Goal: Task Accomplishment & Management: Complete application form

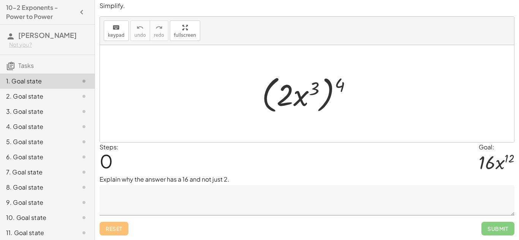
click at [228, 207] on textarea at bounding box center [306, 200] width 415 height 30
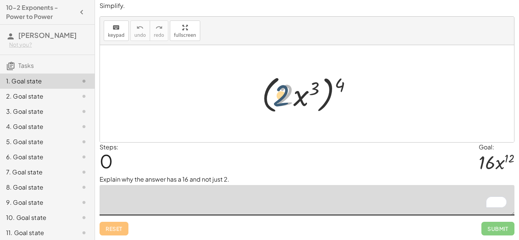
drag, startPoint x: 291, startPoint y: 98, endPoint x: 286, endPoint y: 99, distance: 4.6
click at [286, 99] on div at bounding box center [310, 94] width 104 height 44
click at [284, 100] on div at bounding box center [310, 94] width 104 height 44
click at [341, 119] on div at bounding box center [307, 93] width 414 height 97
drag, startPoint x: 315, startPoint y: 84, endPoint x: 342, endPoint y: 77, distance: 27.8
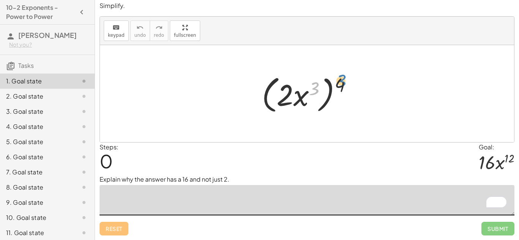
click at [342, 77] on div at bounding box center [310, 94] width 104 height 44
drag, startPoint x: 303, startPoint y: 95, endPoint x: 352, endPoint y: 93, distance: 49.0
click at [352, 93] on div at bounding box center [310, 94] width 104 height 44
drag, startPoint x: 298, startPoint y: 95, endPoint x: 359, endPoint y: 95, distance: 60.7
click at [359, 95] on div at bounding box center [310, 94] width 104 height 44
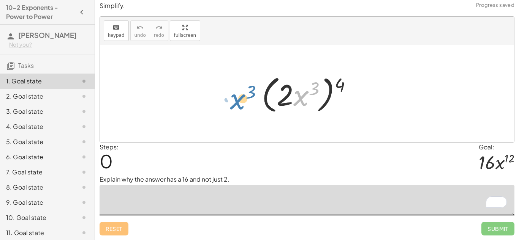
drag, startPoint x: 305, startPoint y: 97, endPoint x: 243, endPoint y: 101, distance: 62.4
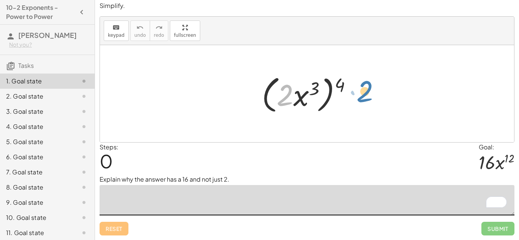
drag, startPoint x: 297, startPoint y: 98, endPoint x: 367, endPoint y: 91, distance: 70.6
drag, startPoint x: 281, startPoint y: 95, endPoint x: 318, endPoint y: 91, distance: 37.7
click at [318, 91] on div at bounding box center [310, 94] width 104 height 44
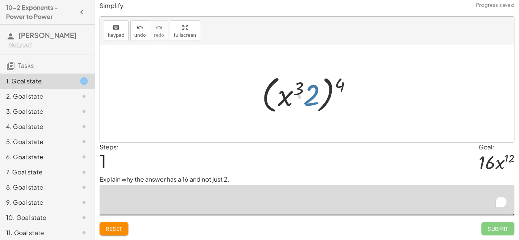
click at [318, 91] on div at bounding box center [310, 94] width 104 height 44
drag, startPoint x: 318, startPoint y: 91, endPoint x: 361, endPoint y: 84, distance: 43.6
click at [361, 84] on div at bounding box center [310, 94] width 104 height 44
drag, startPoint x: 289, startPoint y: 95, endPoint x: 326, endPoint y: 95, distance: 37.6
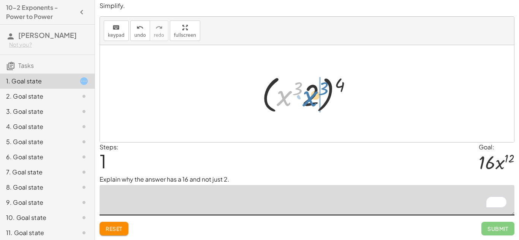
click at [326, 95] on div at bounding box center [310, 94] width 104 height 44
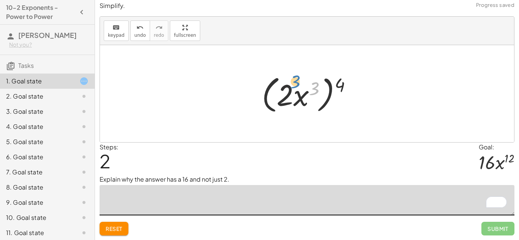
drag, startPoint x: 316, startPoint y: 90, endPoint x: 297, endPoint y: 83, distance: 20.0
click at [297, 83] on div at bounding box center [310, 94] width 104 height 44
click at [122, 229] on span "Reset" at bounding box center [114, 229] width 17 height 7
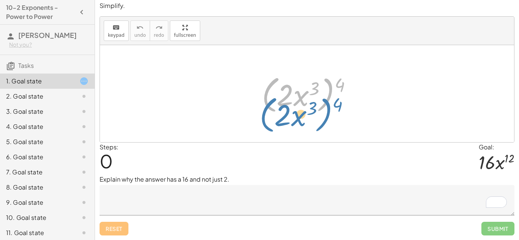
drag, startPoint x: 331, startPoint y: 83, endPoint x: 323, endPoint y: 94, distance: 14.1
click at [323, 94] on div at bounding box center [310, 94] width 104 height 44
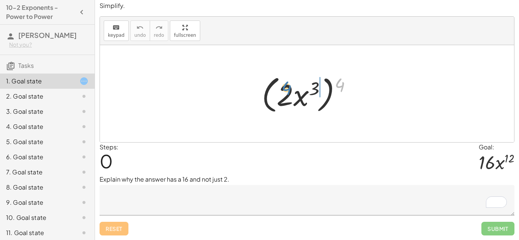
drag, startPoint x: 341, startPoint y: 84, endPoint x: 290, endPoint y: 82, distance: 50.9
click at [290, 82] on div at bounding box center [310, 94] width 104 height 44
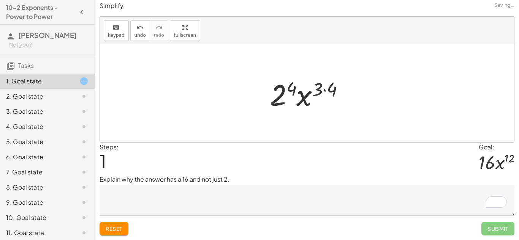
click at [279, 90] on div at bounding box center [310, 93] width 88 height 39
click at [300, 98] on div at bounding box center [309, 93] width 89 height 39
click at [315, 93] on div at bounding box center [309, 93] width 89 height 39
click at [327, 90] on div at bounding box center [309, 93] width 89 height 39
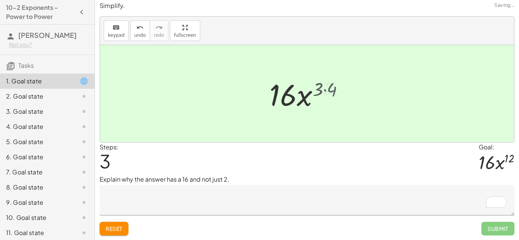
click at [327, 90] on div at bounding box center [310, 93] width 80 height 39
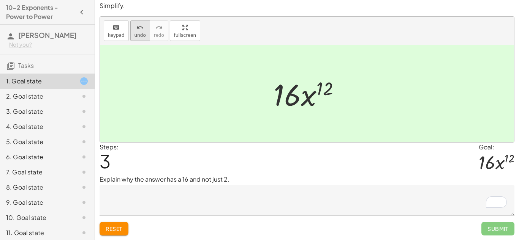
click at [144, 23] on button "undo undo" at bounding box center [140, 31] width 20 height 21
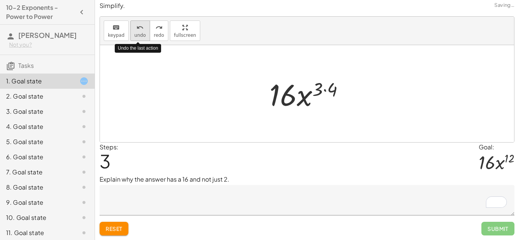
click at [144, 23] on button "undo undo" at bounding box center [140, 31] width 20 height 21
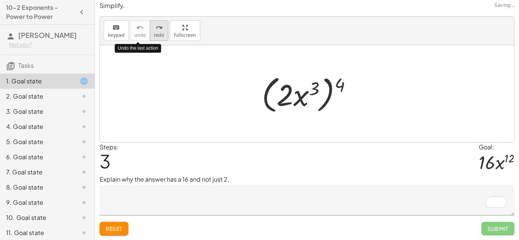
click at [155, 25] on icon "redo" at bounding box center [158, 27] width 7 height 9
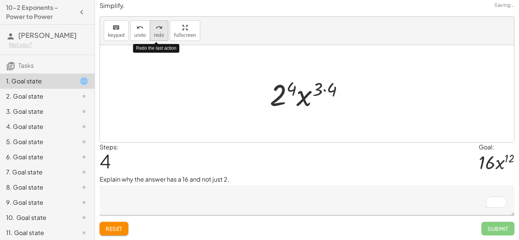
click at [155, 25] on icon "redo" at bounding box center [158, 27] width 7 height 9
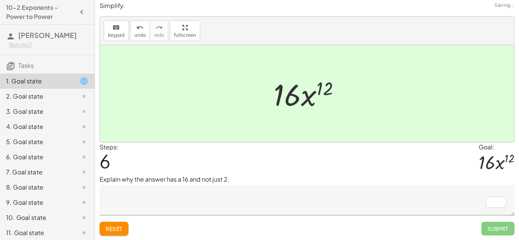
click at [179, 196] on textarea "To enrich screen reader interactions, please activate Accessibility in Grammarl…" at bounding box center [306, 200] width 415 height 30
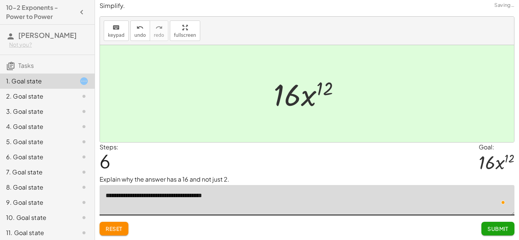
type textarea "**********"
click at [490, 235] on button "Submit" at bounding box center [497, 229] width 33 height 14
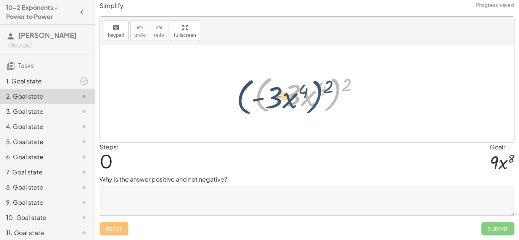
drag, startPoint x: 339, startPoint y: 83, endPoint x: 322, endPoint y: 85, distance: 17.2
click at [322, 85] on div at bounding box center [310, 94] width 118 height 44
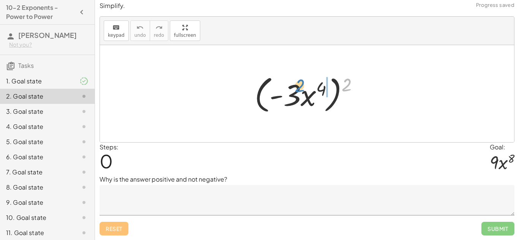
drag, startPoint x: 348, startPoint y: 86, endPoint x: 301, endPoint y: 87, distance: 47.1
click at [301, 87] on div at bounding box center [310, 94] width 118 height 44
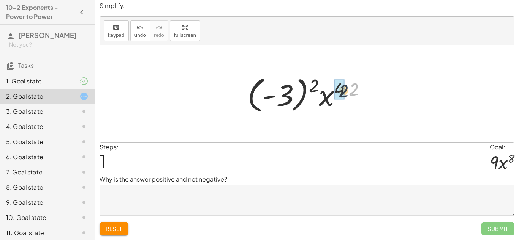
drag, startPoint x: 353, startPoint y: 88, endPoint x: 340, endPoint y: 90, distance: 12.6
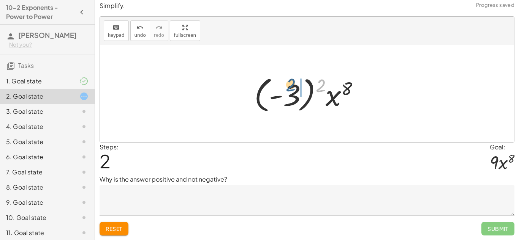
drag, startPoint x: 319, startPoint y: 80, endPoint x: 288, endPoint y: 80, distance: 30.8
click at [288, 80] on div at bounding box center [309, 94] width 119 height 42
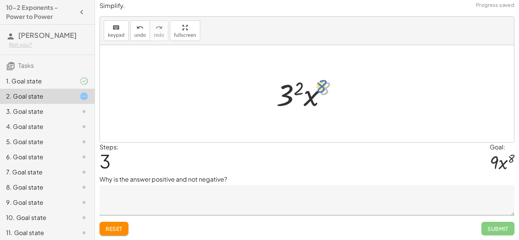
click at [325, 83] on div at bounding box center [309, 93] width 75 height 39
click at [289, 90] on div at bounding box center [309, 93] width 75 height 39
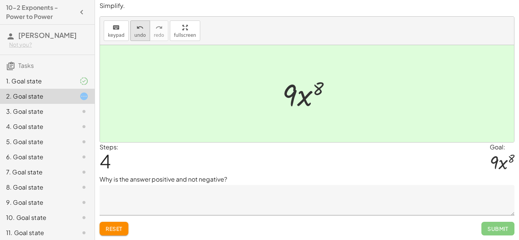
click at [137, 38] on span "undo" at bounding box center [139, 35] width 11 height 5
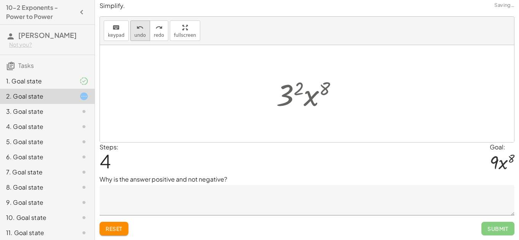
click at [137, 38] on span "undo" at bounding box center [139, 35] width 11 height 5
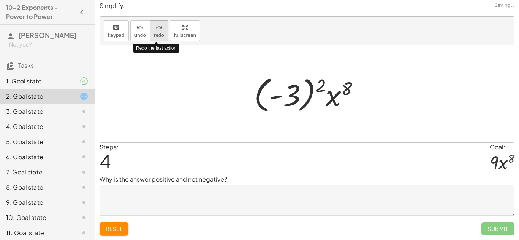
click at [151, 34] on button "redo redo" at bounding box center [159, 31] width 19 height 21
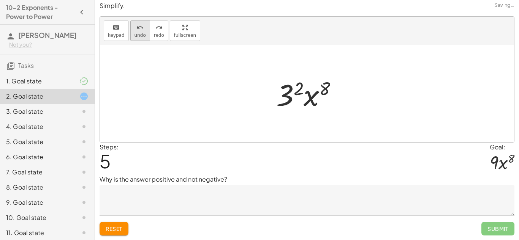
click at [140, 31] on icon "undo" at bounding box center [139, 27] width 7 height 9
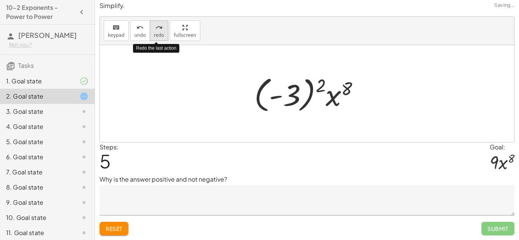
click at [150, 30] on button "redo redo" at bounding box center [159, 31] width 19 height 21
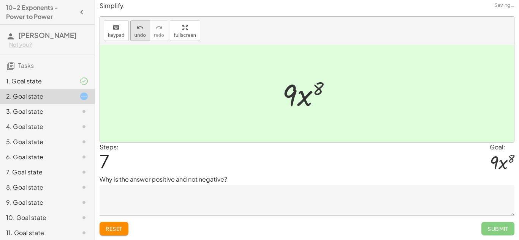
click at [136, 31] on icon "undo" at bounding box center [139, 27] width 7 height 9
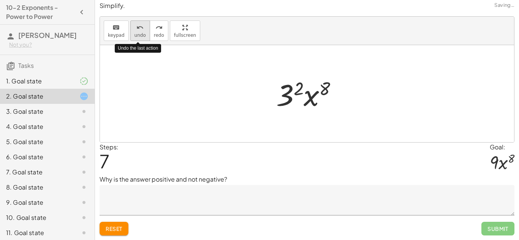
click at [136, 31] on icon "undo" at bounding box center [139, 27] width 7 height 9
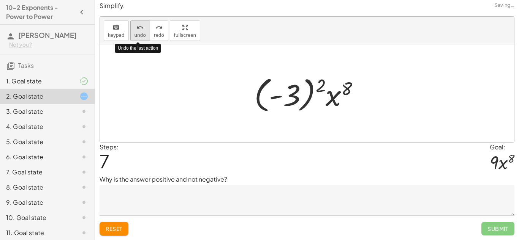
click at [136, 31] on icon "undo" at bounding box center [139, 27] width 7 height 9
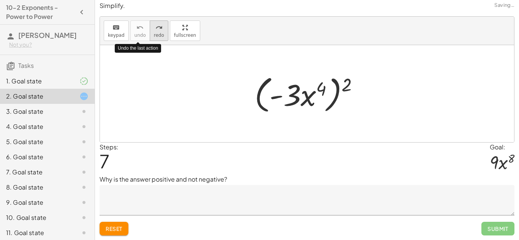
click at [159, 33] on span "redo" at bounding box center [159, 35] width 10 height 5
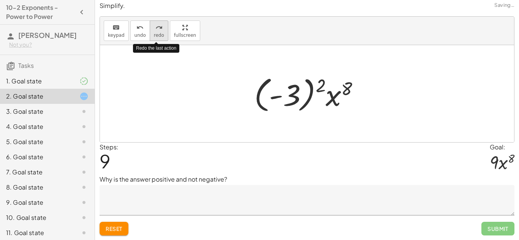
click at [159, 33] on span "redo" at bounding box center [159, 35] width 10 height 5
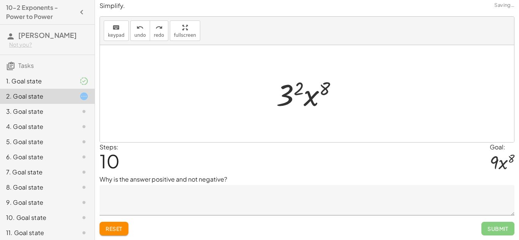
click at [138, 199] on textarea at bounding box center [306, 200] width 415 height 30
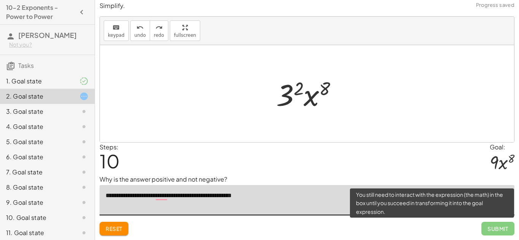
type textarea "**********"
click at [495, 227] on span "Submit" at bounding box center [497, 229] width 33 height 14
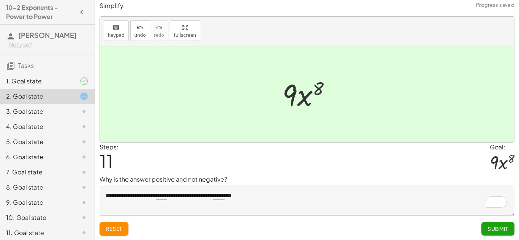
click at [505, 229] on span "Submit" at bounding box center [497, 229] width 21 height 7
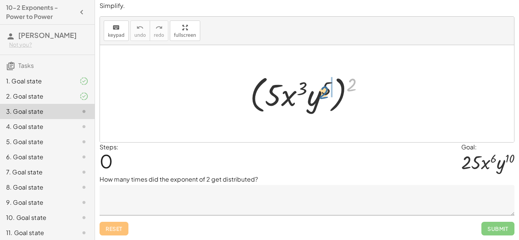
drag, startPoint x: 352, startPoint y: 77, endPoint x: 325, endPoint y: 85, distance: 28.4
click at [325, 85] on div at bounding box center [309, 94] width 127 height 44
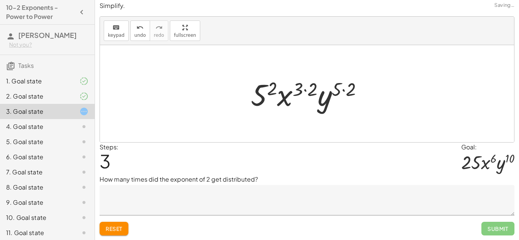
click at [174, 207] on textarea at bounding box center [306, 200] width 415 height 30
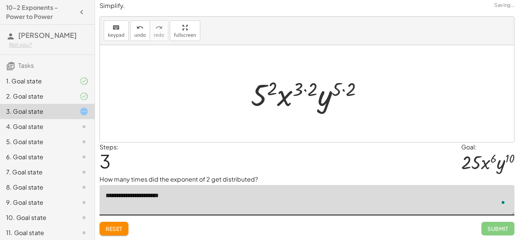
type textarea "**********"
drag, startPoint x: 349, startPoint y: 92, endPoint x: 338, endPoint y: 91, distance: 11.1
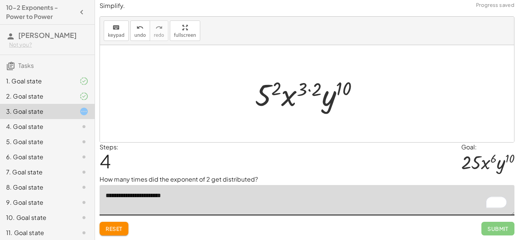
click at [316, 90] on div at bounding box center [309, 93] width 117 height 39
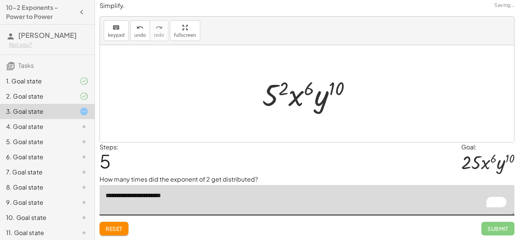
click at [283, 90] on div at bounding box center [309, 93] width 103 height 39
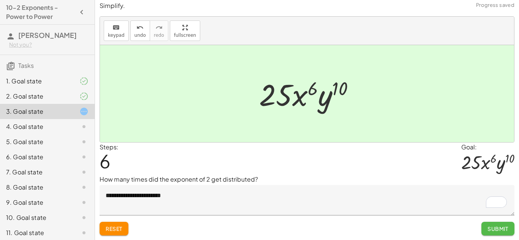
click at [496, 229] on span "Submit" at bounding box center [497, 229] width 21 height 7
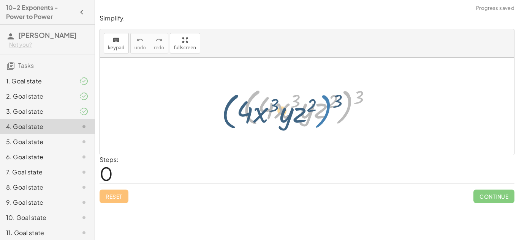
drag, startPoint x: 353, startPoint y: 94, endPoint x: 331, endPoint y: 98, distance: 21.7
click at [331, 98] on div at bounding box center [310, 107] width 142 height 44
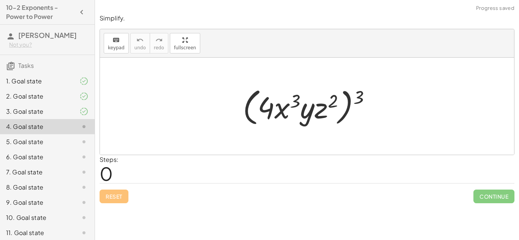
click at [357, 98] on div at bounding box center [310, 107] width 142 height 44
drag, startPoint x: 357, startPoint y: 98, endPoint x: 336, endPoint y: 100, distance: 20.9
click at [336, 100] on div at bounding box center [310, 107] width 142 height 44
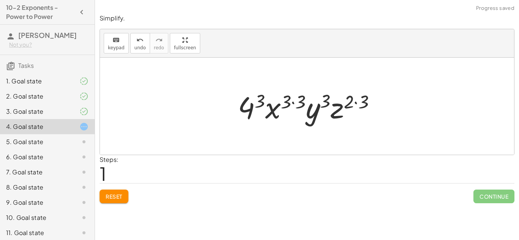
click at [364, 98] on div at bounding box center [309, 106] width 151 height 39
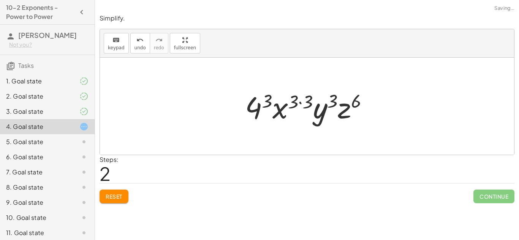
click at [301, 99] on div at bounding box center [309, 106] width 137 height 39
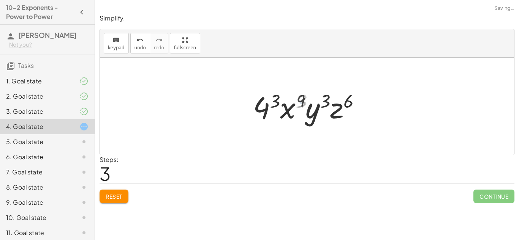
click at [269, 99] on div at bounding box center [309, 106] width 121 height 39
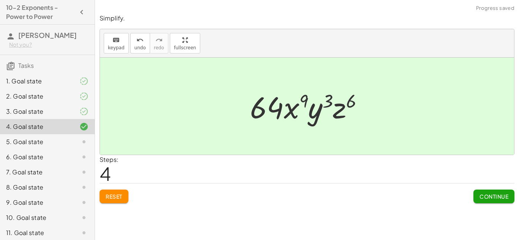
click at [484, 196] on span "Continue" at bounding box center [493, 196] width 29 height 7
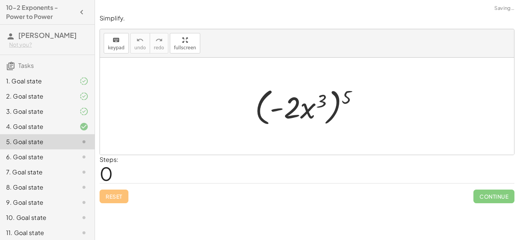
scroll to position [19, 0]
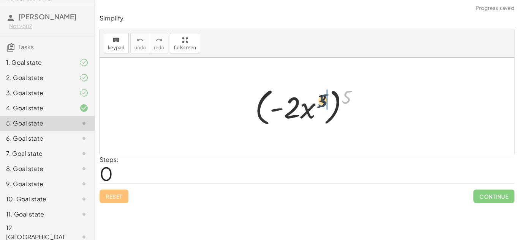
drag, startPoint x: 344, startPoint y: 93, endPoint x: 319, endPoint y: 97, distance: 25.0
click at [319, 97] on div at bounding box center [309, 107] width 117 height 44
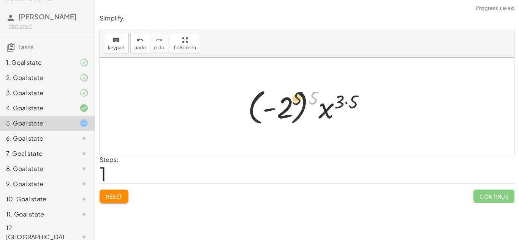
drag, startPoint x: 315, startPoint y: 96, endPoint x: 297, endPoint y: 96, distance: 18.6
click at [297, 96] on div at bounding box center [309, 106] width 131 height 42
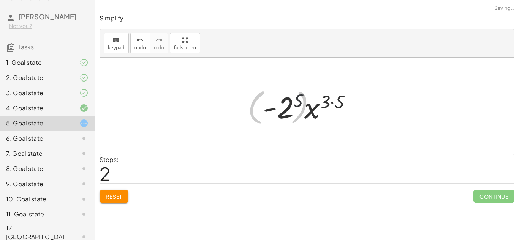
click at [298, 96] on div at bounding box center [309, 106] width 101 height 39
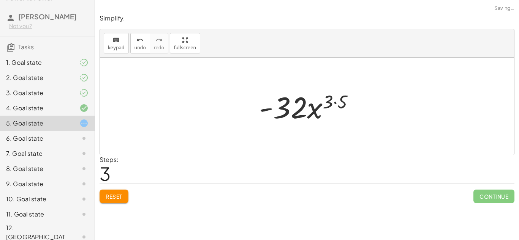
click at [342, 97] on div at bounding box center [309, 106] width 109 height 39
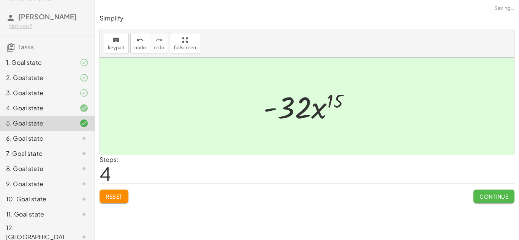
click at [482, 200] on span "Continue" at bounding box center [493, 196] width 29 height 7
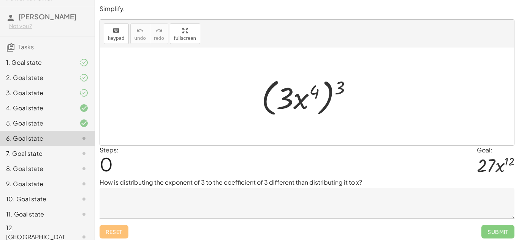
click at [336, 85] on div at bounding box center [309, 97] width 104 height 44
click at [338, 86] on div at bounding box center [309, 97] width 104 height 44
drag, startPoint x: 338, startPoint y: 86, endPoint x: 290, endPoint y: 86, distance: 48.2
click at [290, 86] on div at bounding box center [309, 97] width 104 height 44
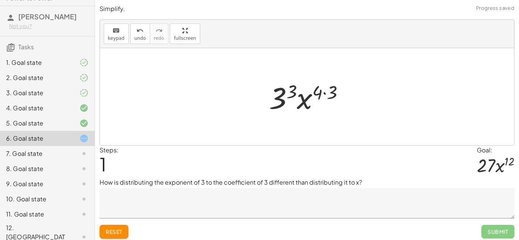
click at [322, 209] on textarea at bounding box center [306, 203] width 415 height 30
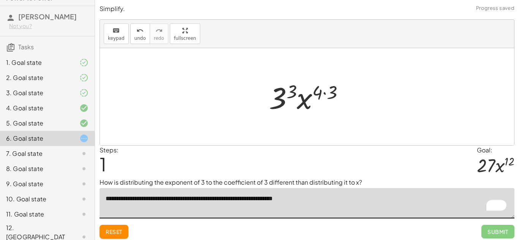
click at [333, 88] on div at bounding box center [309, 96] width 89 height 39
click at [284, 86] on div at bounding box center [309, 96] width 80 height 39
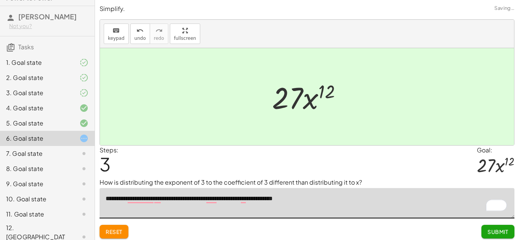
click at [489, 236] on button "Submit" at bounding box center [497, 232] width 33 height 14
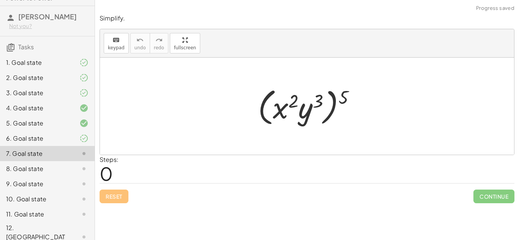
click at [74, 161] on div "6. Goal state" at bounding box center [47, 168] width 95 height 15
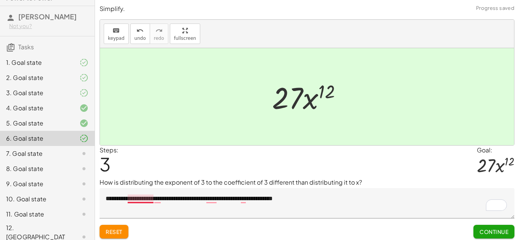
click at [150, 198] on textarea "**********" at bounding box center [306, 203] width 415 height 30
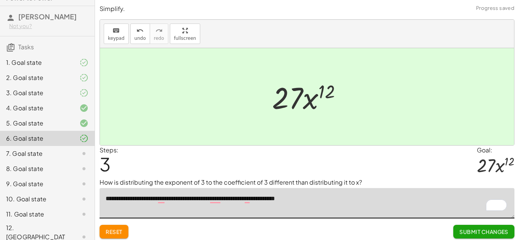
type textarea "**********"
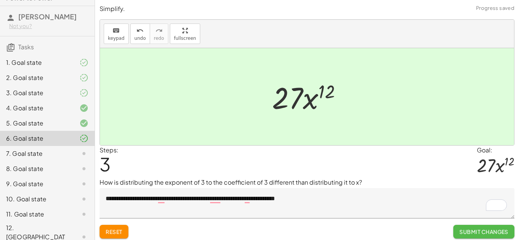
click at [453, 226] on button "Submit Changes" at bounding box center [483, 232] width 61 height 14
click at [475, 228] on button "Continue" at bounding box center [493, 232] width 41 height 14
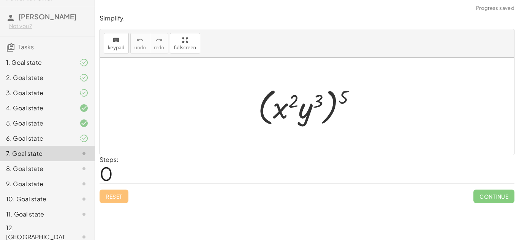
click at [345, 99] on div at bounding box center [309, 107] width 111 height 44
drag, startPoint x: 345, startPoint y: 99, endPoint x: 328, endPoint y: 100, distance: 17.2
click at [328, 100] on div at bounding box center [309, 107] width 111 height 44
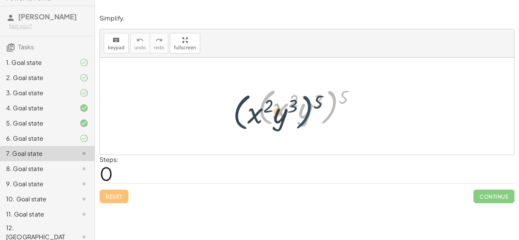
drag, startPoint x: 338, startPoint y: 96, endPoint x: 312, endPoint y: 101, distance: 25.5
click at [312, 101] on div at bounding box center [309, 107] width 111 height 44
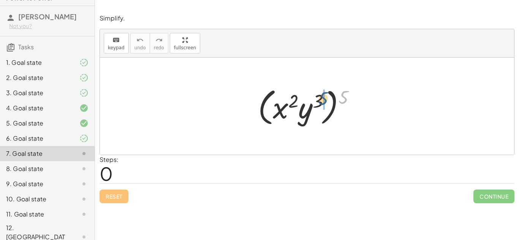
drag, startPoint x: 343, startPoint y: 93, endPoint x: 320, endPoint y: 95, distance: 22.4
click at [320, 95] on div at bounding box center [309, 107] width 111 height 44
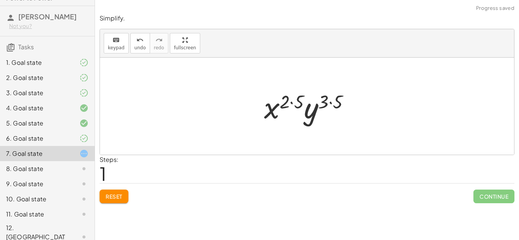
click at [337, 99] on div at bounding box center [309, 106] width 99 height 39
click at [307, 99] on div at bounding box center [309, 106] width 91 height 39
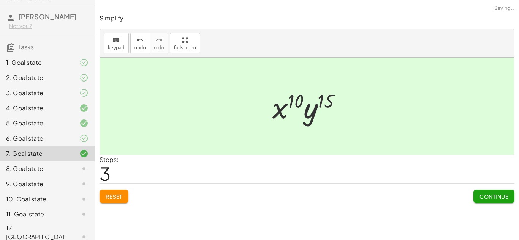
click at [484, 194] on span "Continue" at bounding box center [493, 196] width 29 height 7
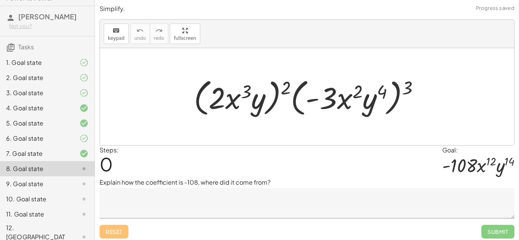
click at [410, 82] on div at bounding box center [310, 97] width 240 height 44
drag, startPoint x: 410, startPoint y: 82, endPoint x: 388, endPoint y: 82, distance: 21.6
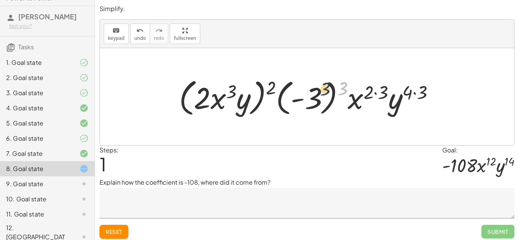
drag, startPoint x: 343, startPoint y: 89, endPoint x: 323, endPoint y: 90, distance: 19.7
click at [323, 90] on div at bounding box center [309, 97] width 269 height 44
